Goal: Information Seeking & Learning: Learn about a topic

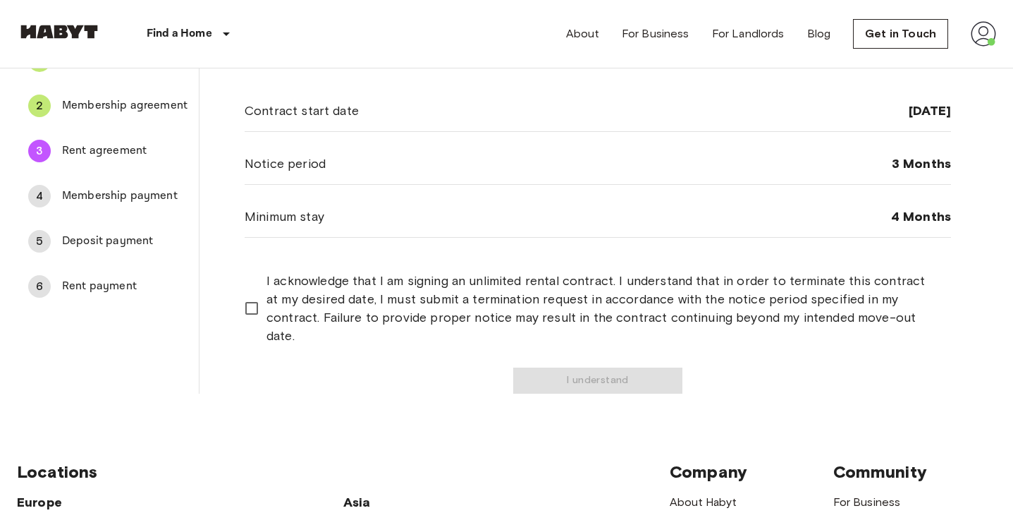
scroll to position [134, 0]
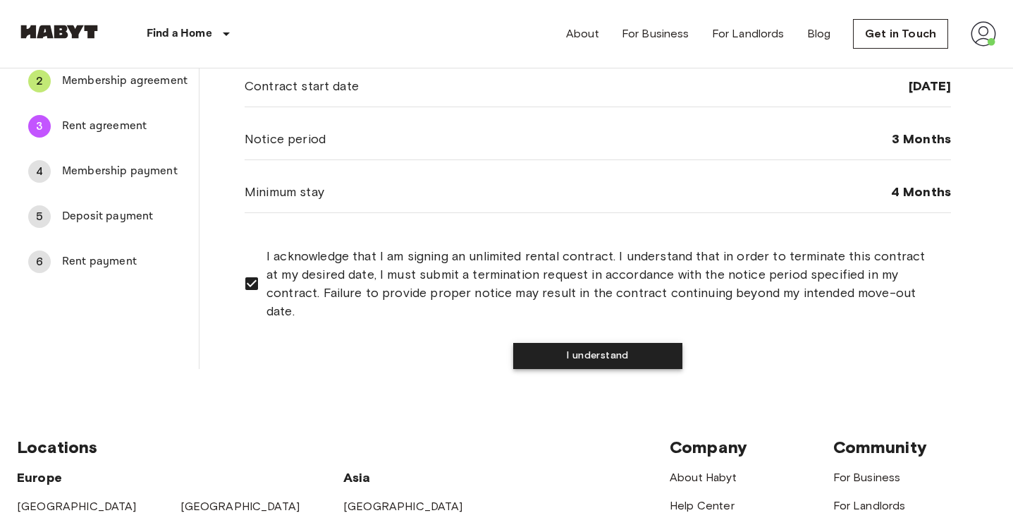
click at [611, 343] on button "I understand" at bounding box center [597, 356] width 169 height 26
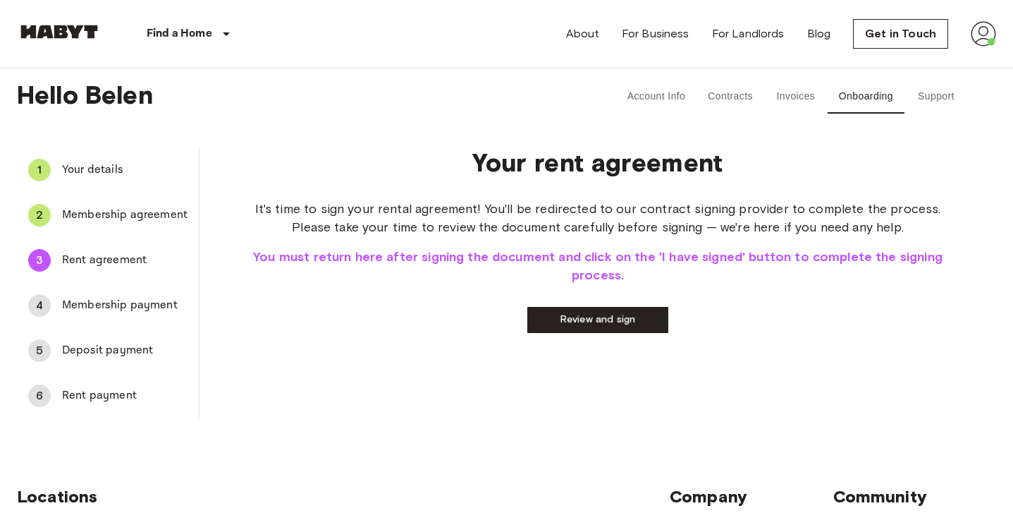
scroll to position [0, 0]
click at [606, 322] on link "Review and sign" at bounding box center [598, 320] width 141 height 26
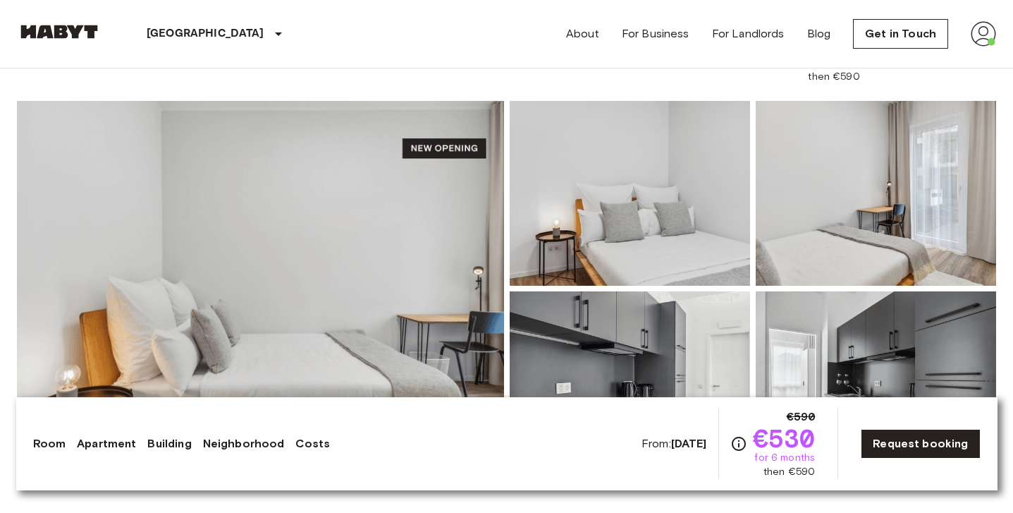
scroll to position [91, 0]
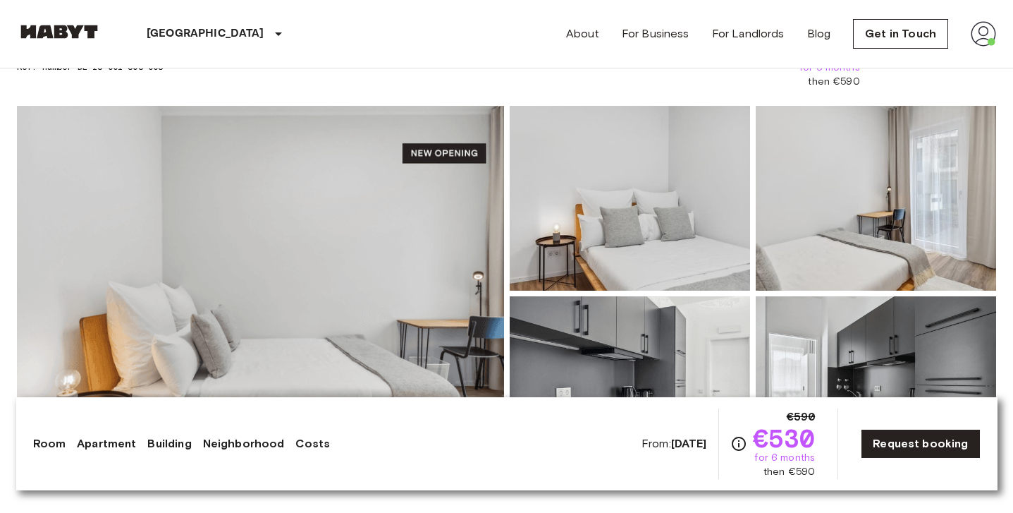
click at [416, 248] on img at bounding box center [260, 293] width 487 height 375
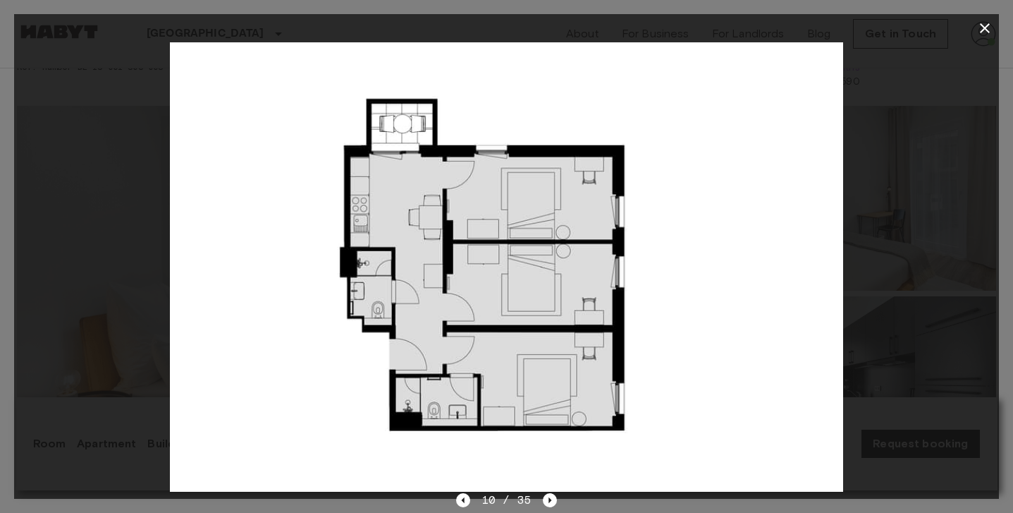
click at [989, 29] on icon "button" at bounding box center [985, 28] width 17 height 17
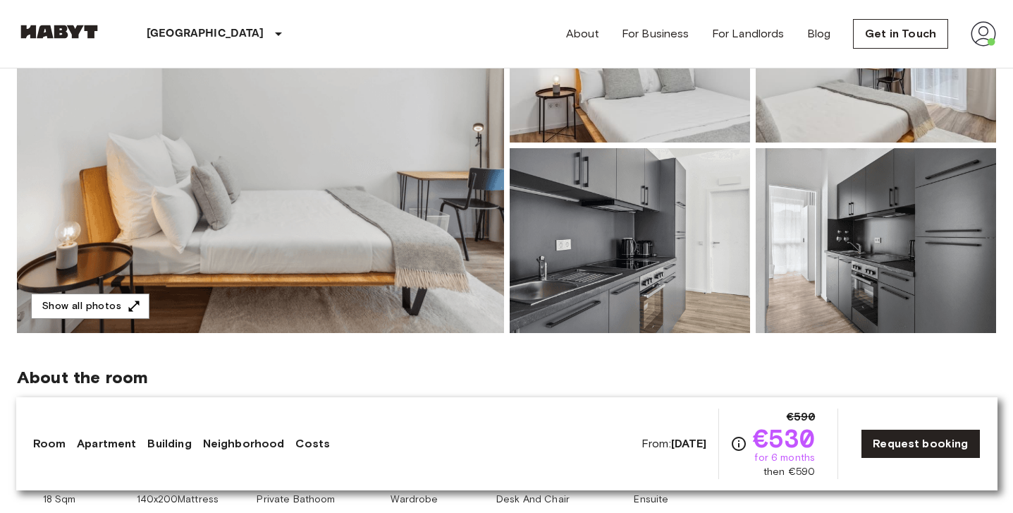
scroll to position [245, 0]
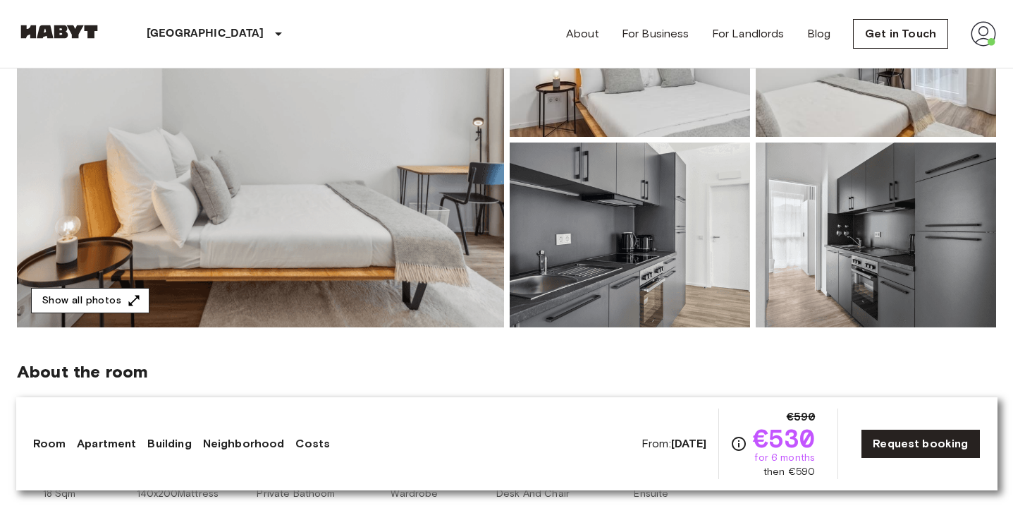
click at [99, 305] on button "Show all photos" at bounding box center [90, 301] width 118 height 26
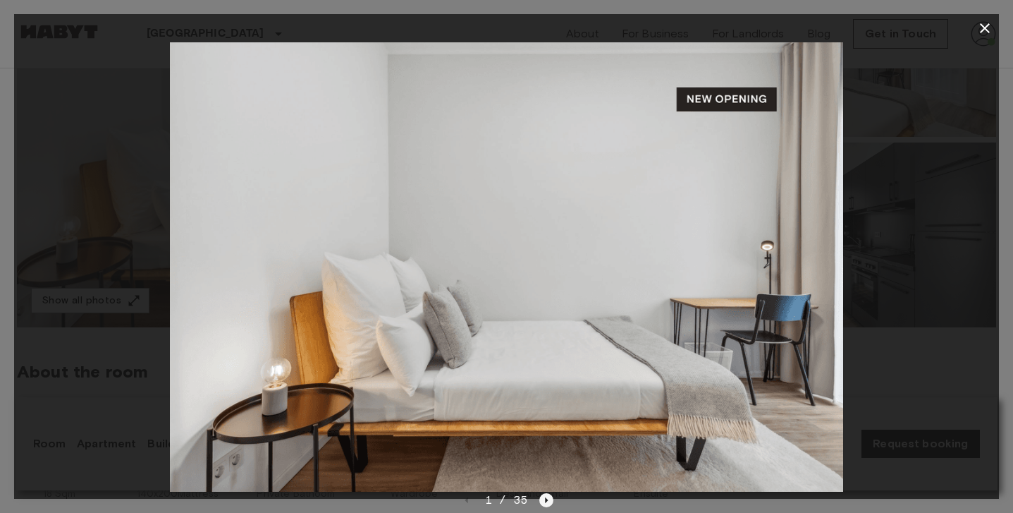
click at [543, 501] on icon "Next image" at bounding box center [546, 500] width 14 height 14
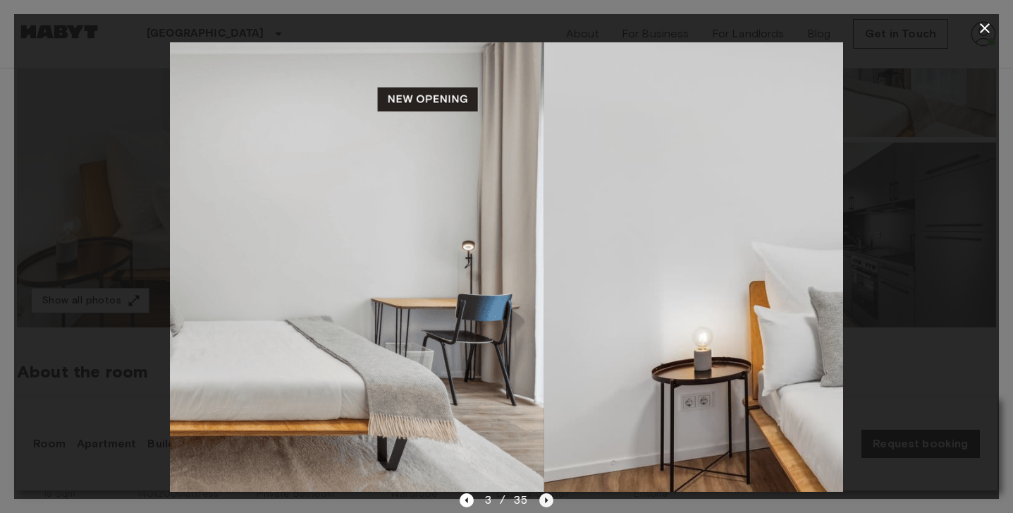
click at [543, 501] on icon "Next image" at bounding box center [546, 500] width 14 height 14
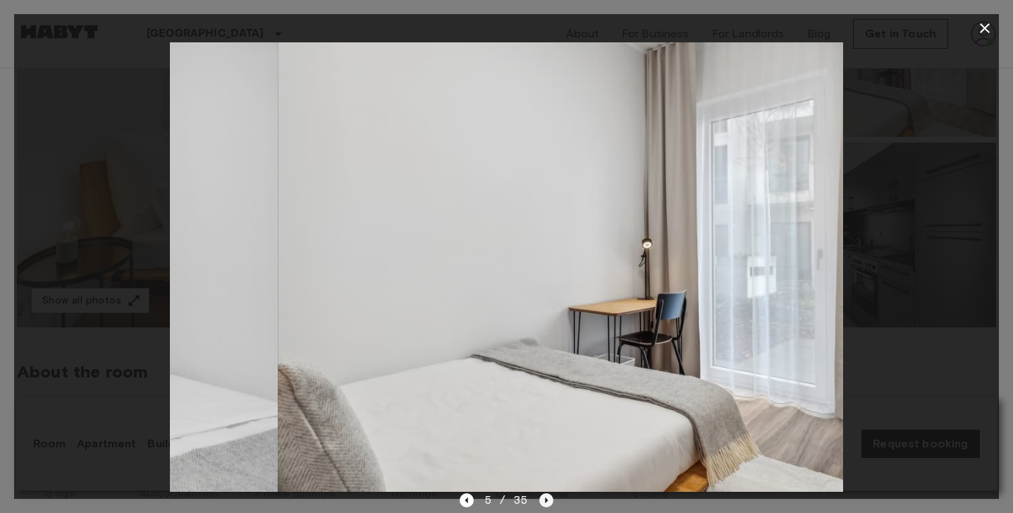
click at [543, 501] on icon "Next image" at bounding box center [546, 500] width 14 height 14
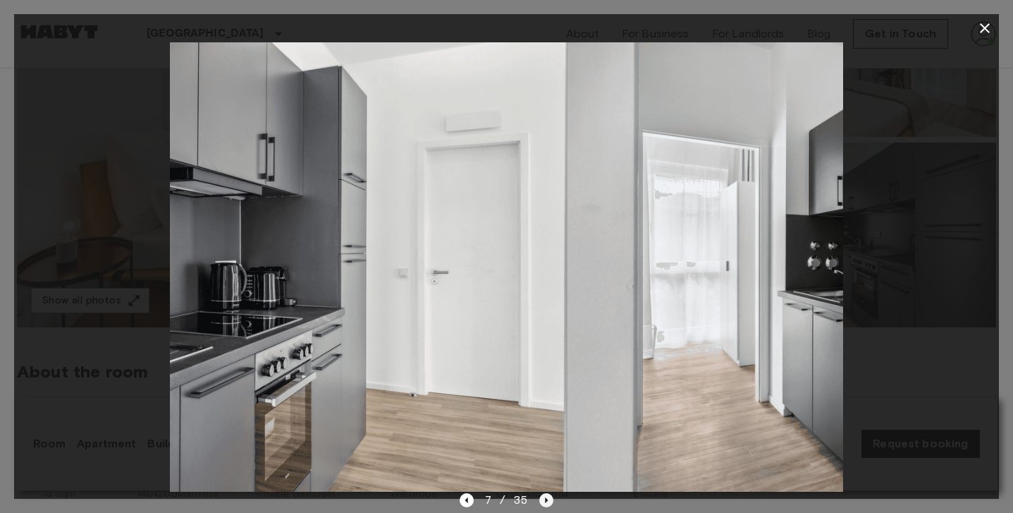
click at [543, 501] on icon "Next image" at bounding box center [546, 500] width 14 height 14
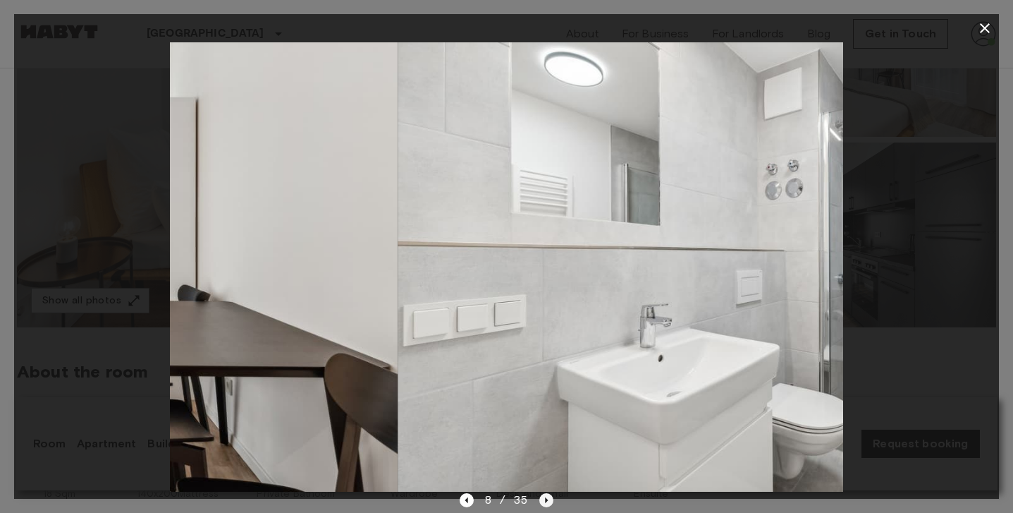
click at [543, 501] on icon "Next image" at bounding box center [546, 500] width 14 height 14
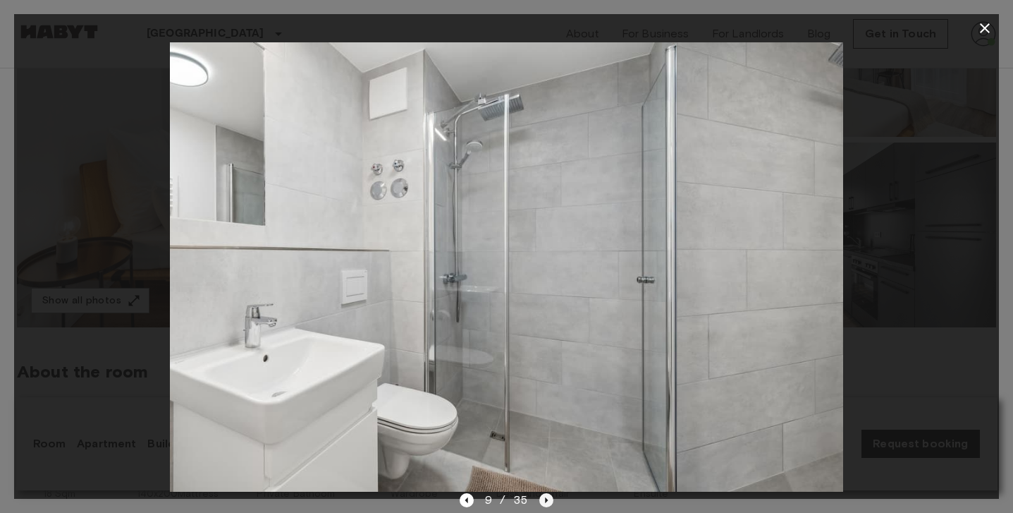
click at [543, 501] on icon "Next image" at bounding box center [546, 500] width 14 height 14
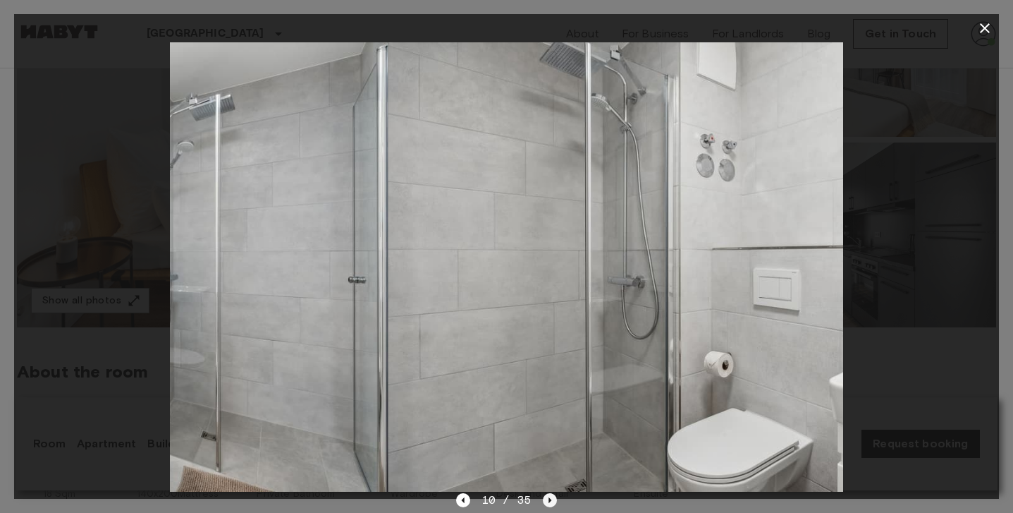
click at [543, 501] on icon "Next image" at bounding box center [550, 500] width 14 height 14
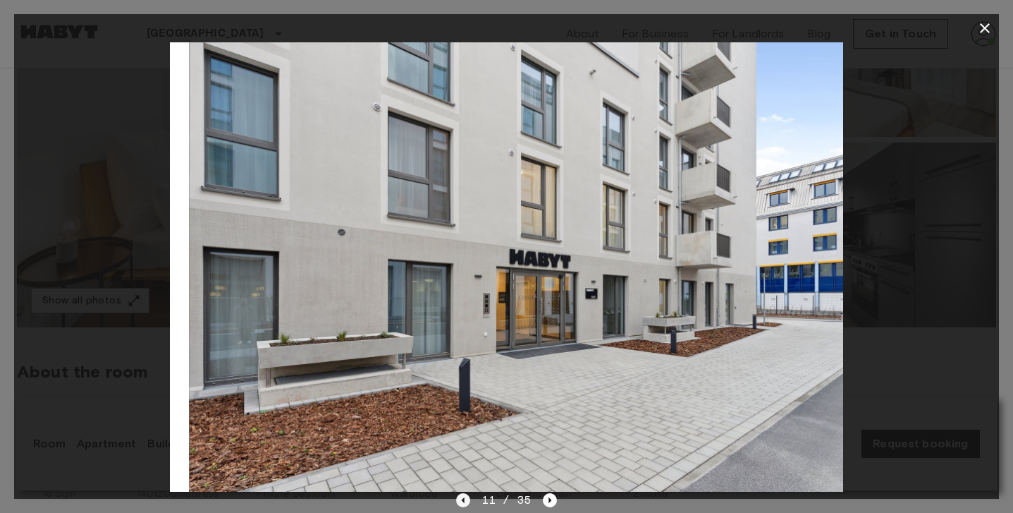
click at [466, 499] on icon "Previous image" at bounding box center [463, 500] width 14 height 14
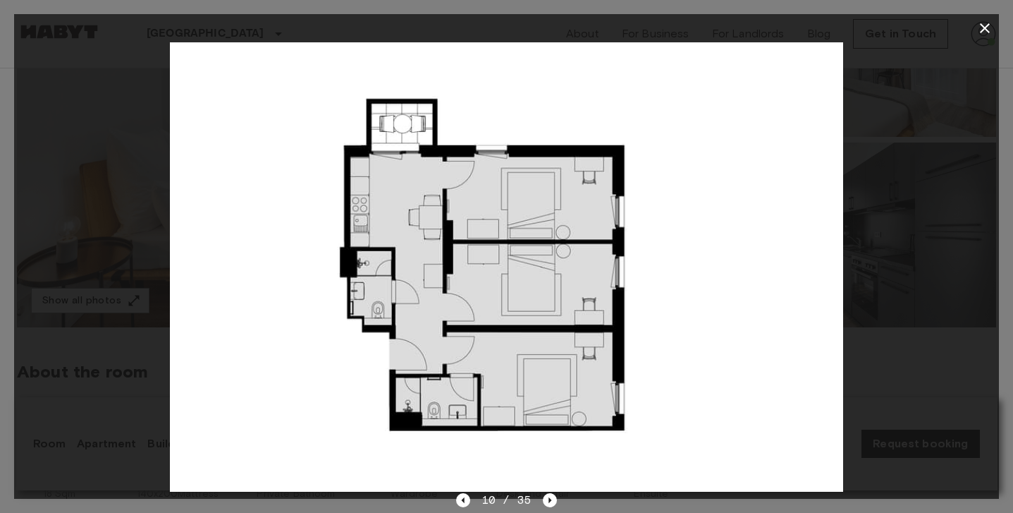
click at [984, 28] on icon "button" at bounding box center [985, 28] width 10 height 10
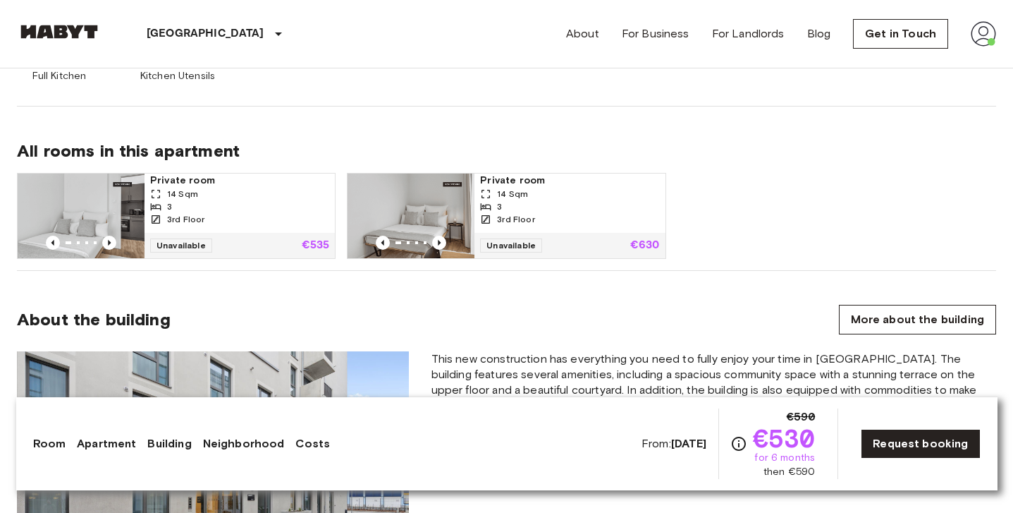
scroll to position [938, 0]
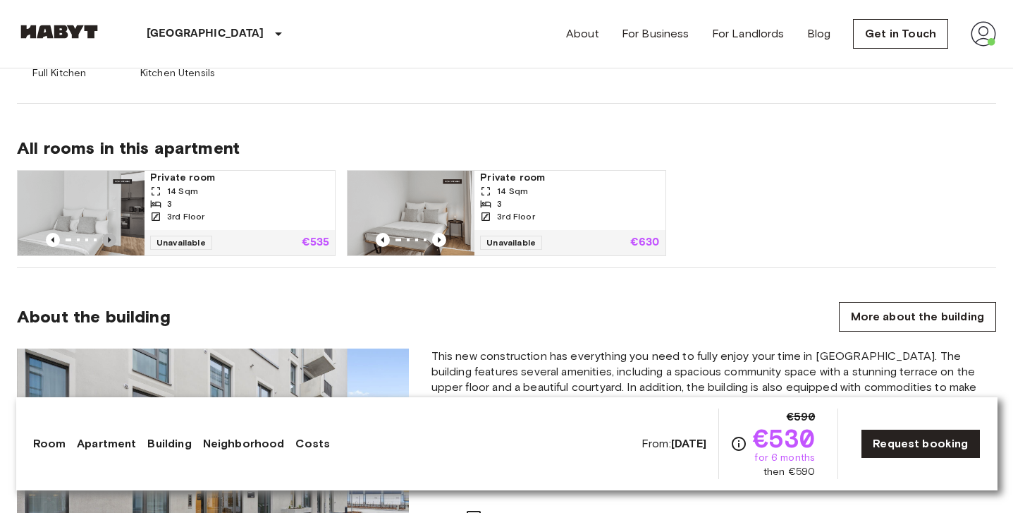
click at [109, 238] on icon "Previous image" at bounding box center [109, 240] width 14 height 14
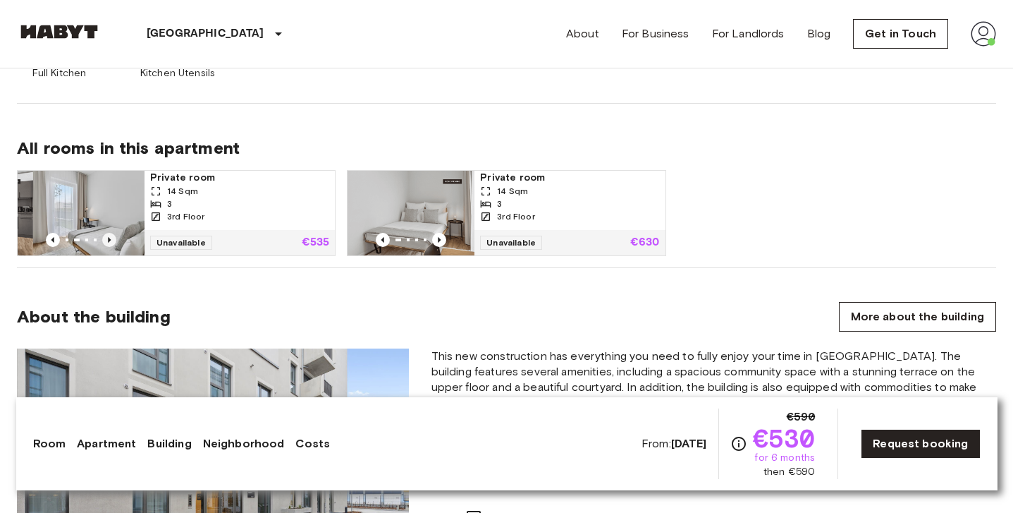
click at [109, 238] on icon "Previous image" at bounding box center [109, 240] width 14 height 14
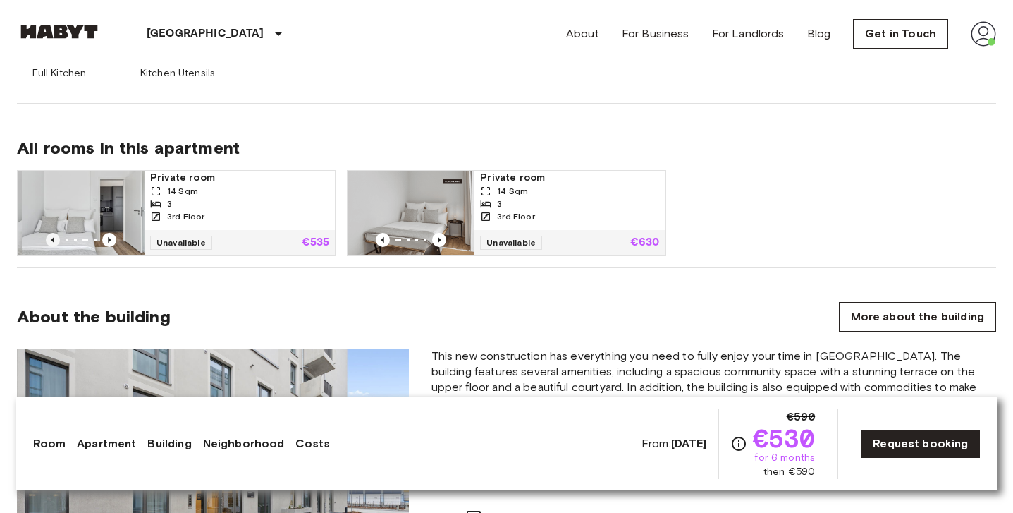
click at [59, 240] on icon "Previous image" at bounding box center [53, 240] width 14 height 14
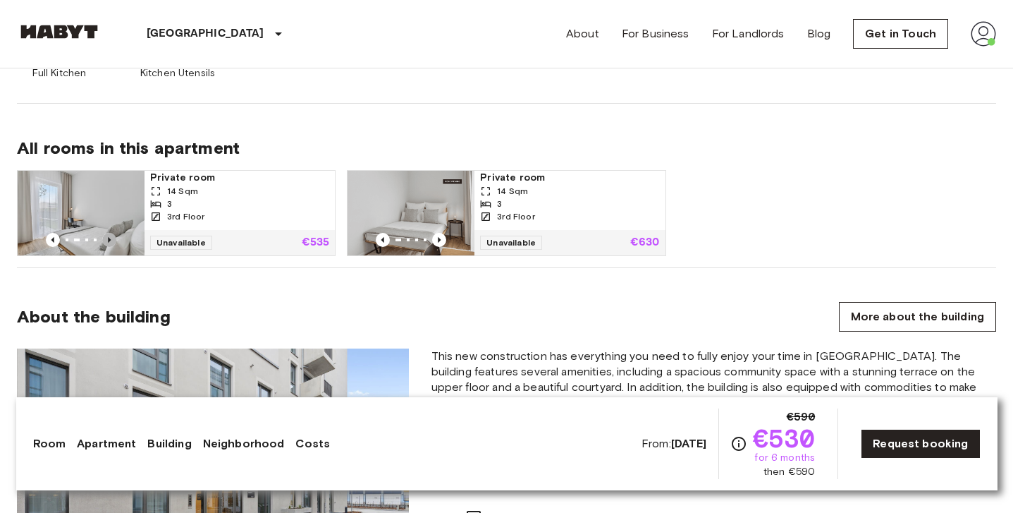
click at [111, 238] on icon "Previous image" at bounding box center [109, 240] width 14 height 14
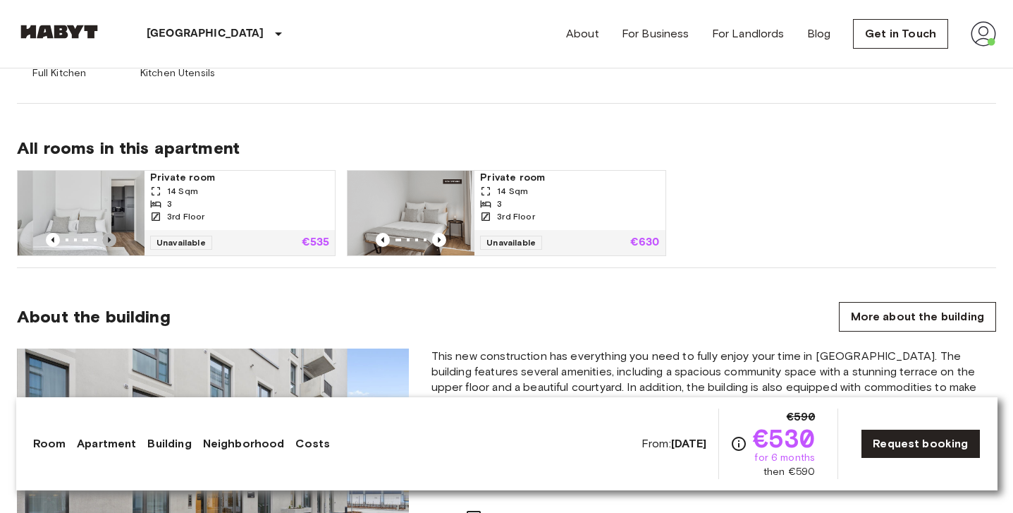
click at [111, 238] on icon "Previous image" at bounding box center [109, 240] width 14 height 14
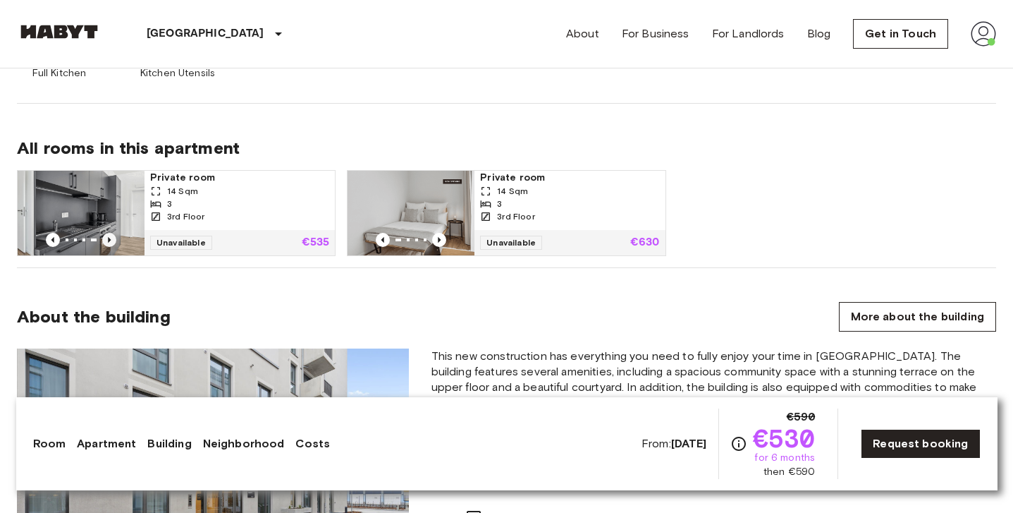
click at [111, 238] on icon "Previous image" at bounding box center [109, 240] width 14 height 14
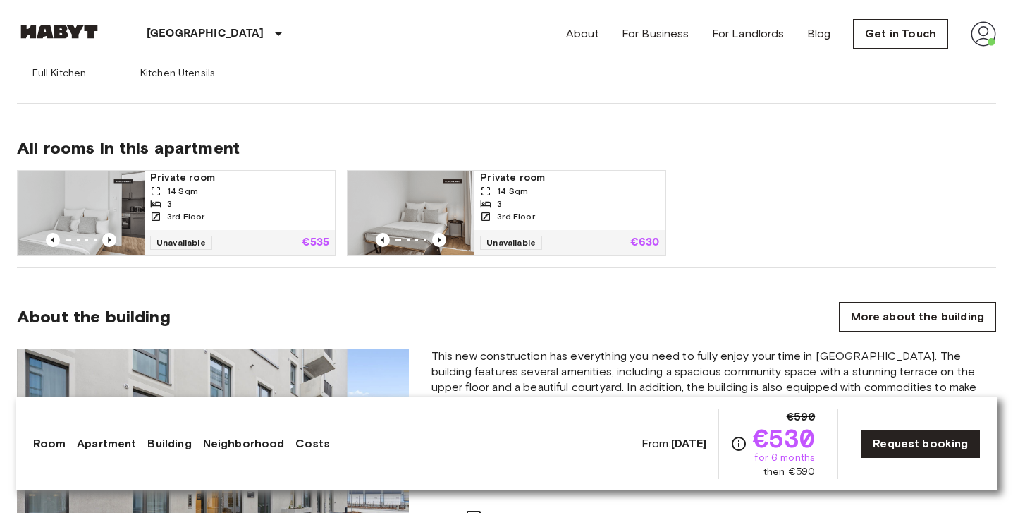
click at [192, 207] on div "3" at bounding box center [239, 203] width 179 height 13
click at [570, 216] on div "3rd Floor" at bounding box center [569, 216] width 179 height 13
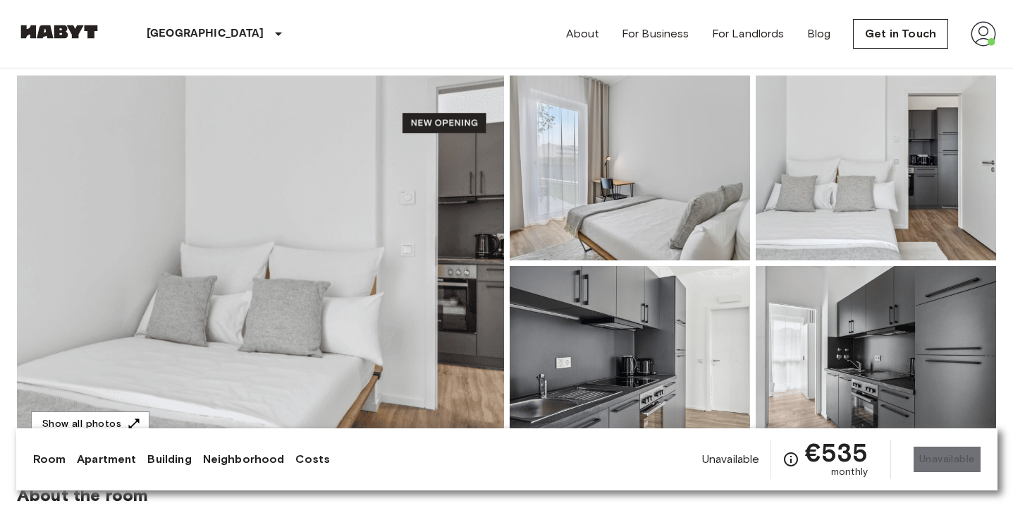
scroll to position [84, 0]
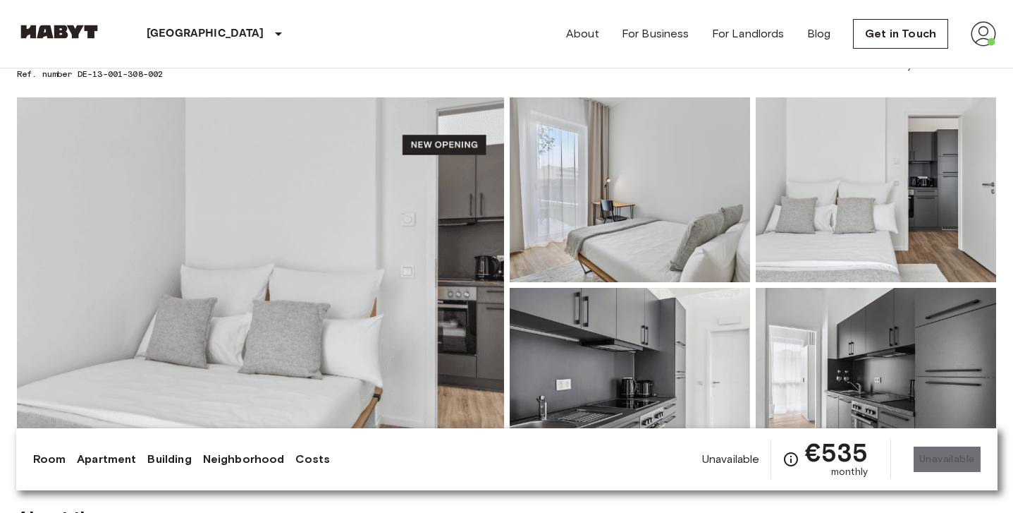
click at [819, 319] on img at bounding box center [876, 380] width 240 height 185
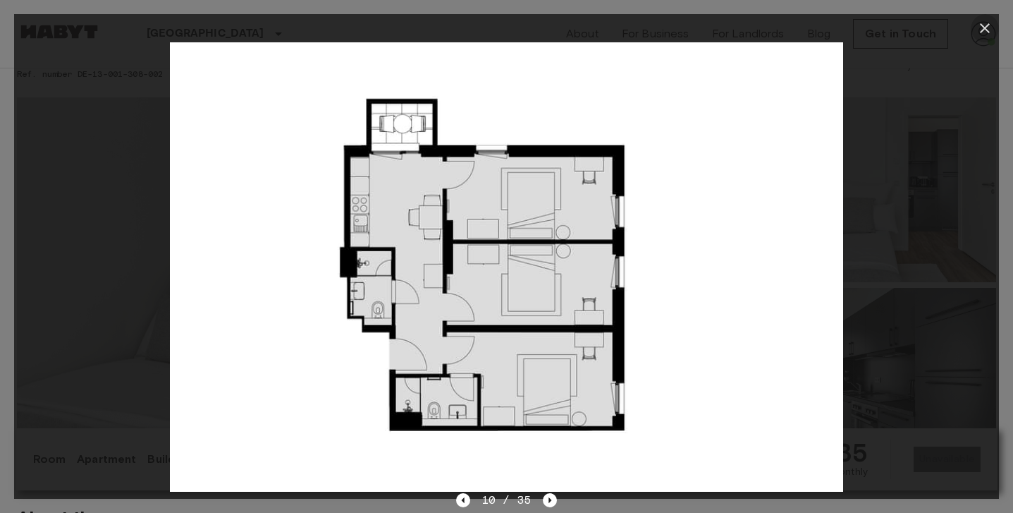
click at [989, 28] on icon "button" at bounding box center [985, 28] width 17 height 17
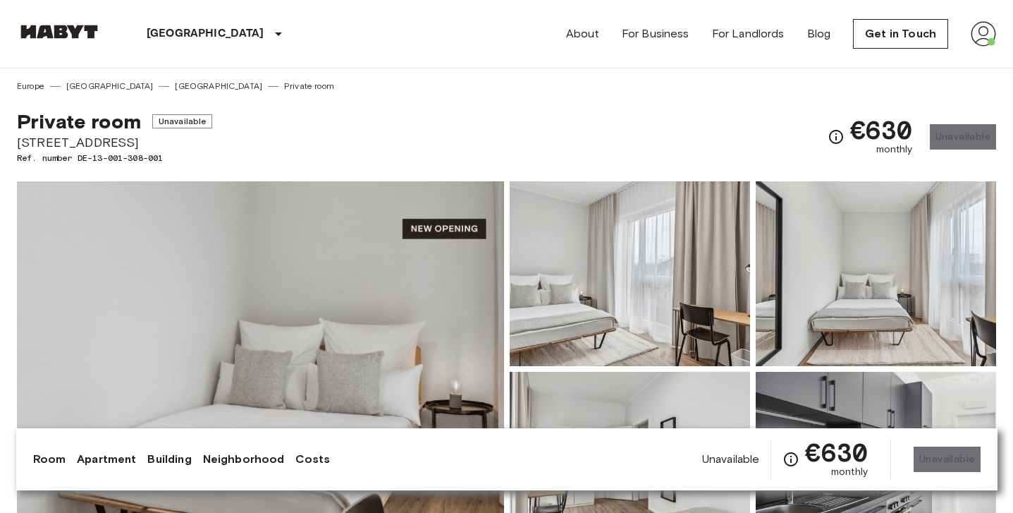
click at [688, 259] on img at bounding box center [630, 273] width 240 height 185
